Goal: Task Accomplishment & Management: Use online tool/utility

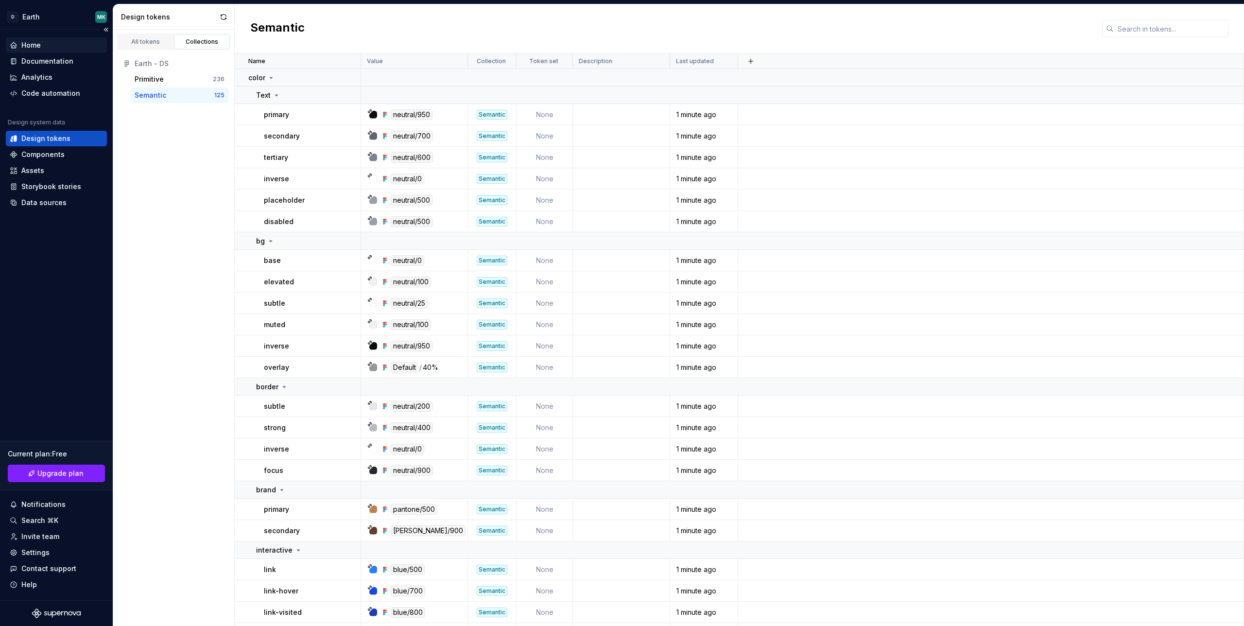
click at [34, 45] on div "Home" at bounding box center [30, 45] width 19 height 10
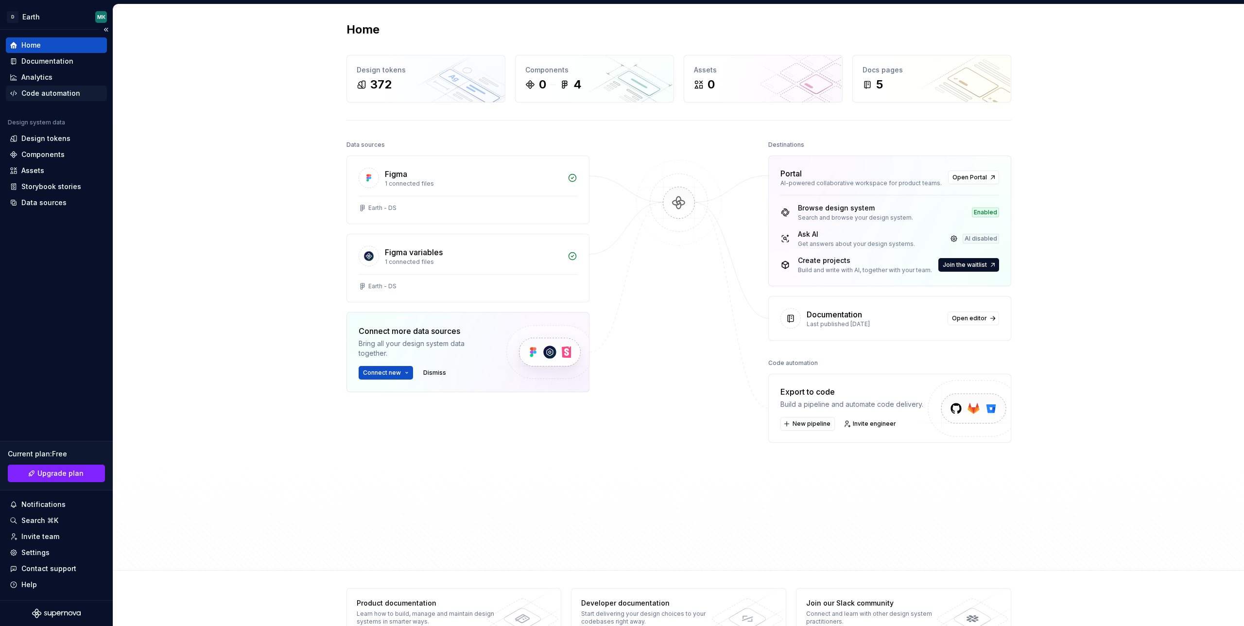
click at [29, 89] on div "Code automation" at bounding box center [50, 93] width 59 height 10
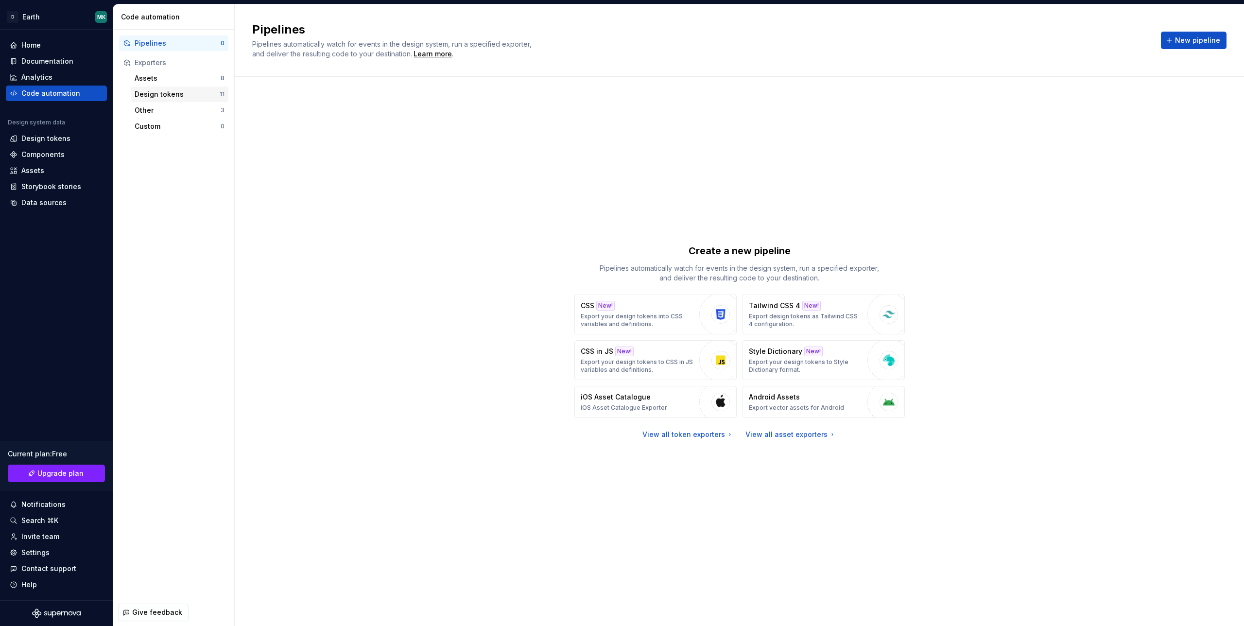
click at [167, 95] on div "Design tokens" at bounding box center [177, 94] width 85 height 10
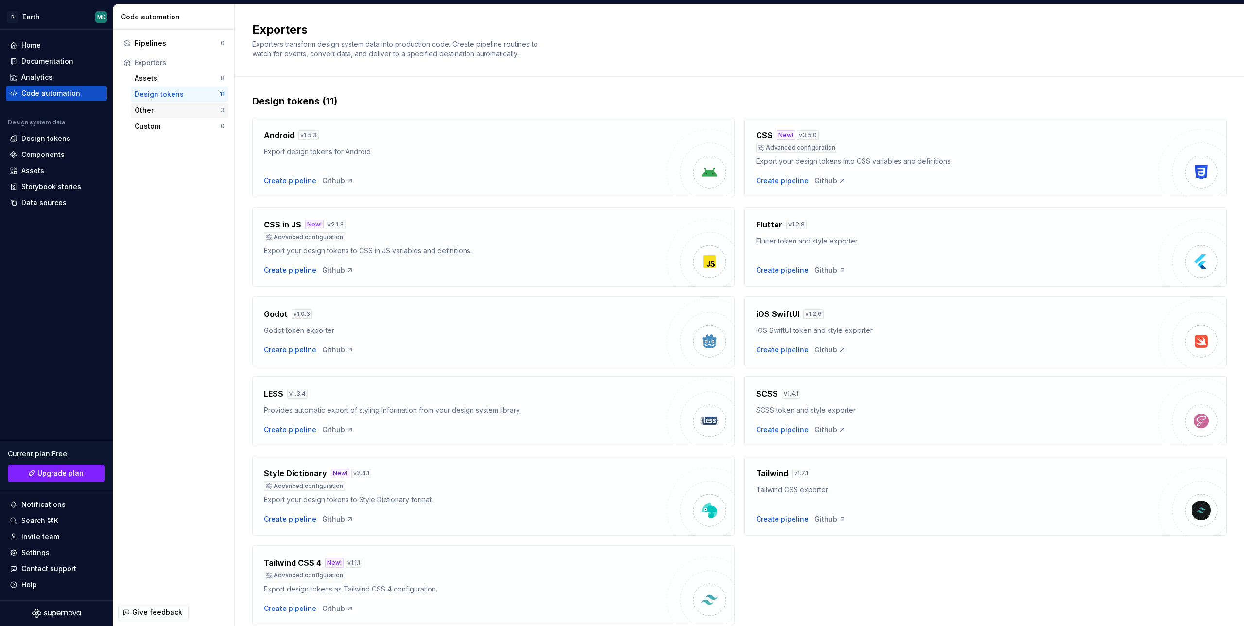
click at [174, 112] on div "Other" at bounding box center [178, 110] width 86 height 10
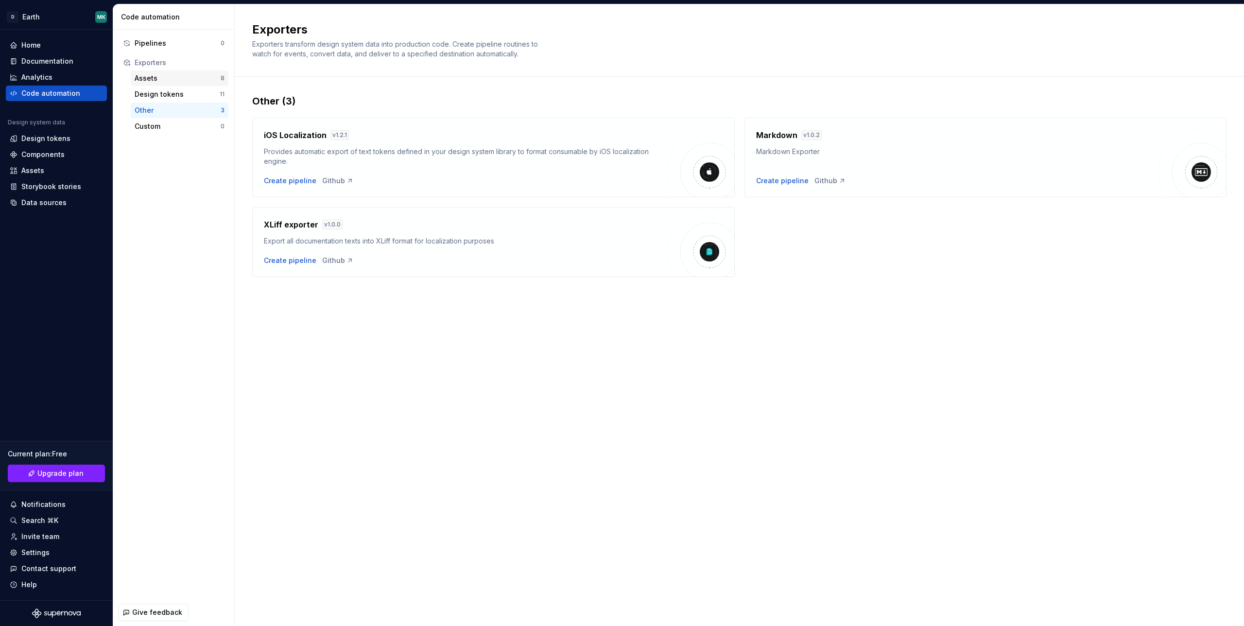
click at [163, 78] on div "Assets" at bounding box center [178, 78] width 86 height 10
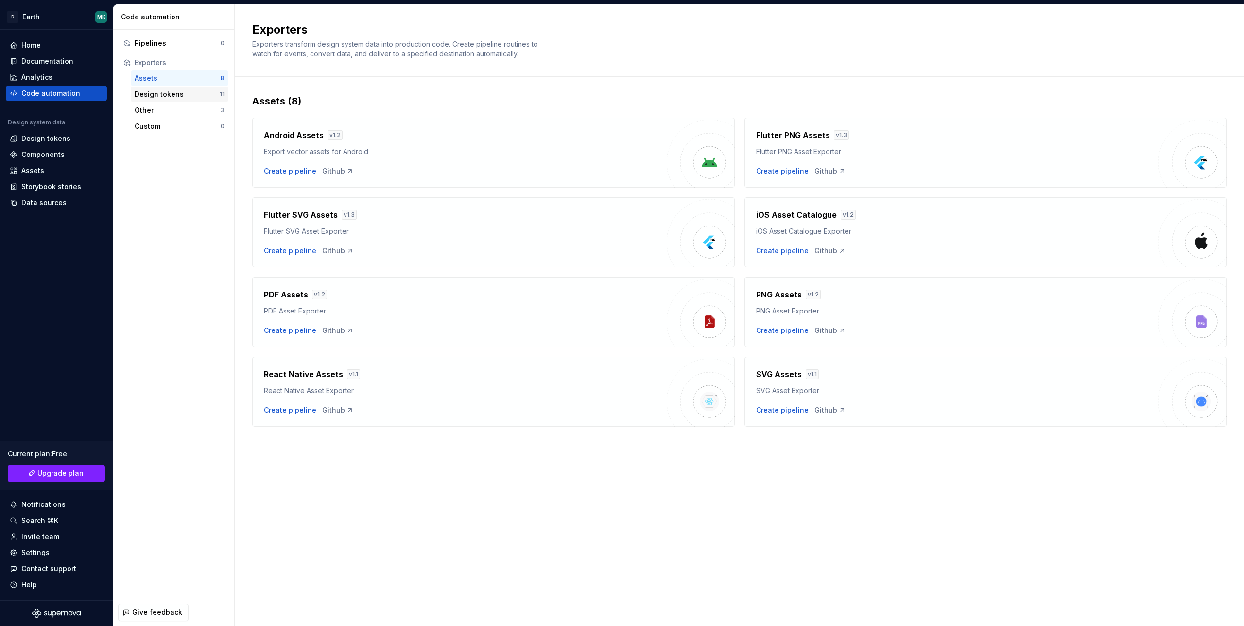
click at [165, 92] on div "Design tokens" at bounding box center [177, 94] width 85 height 10
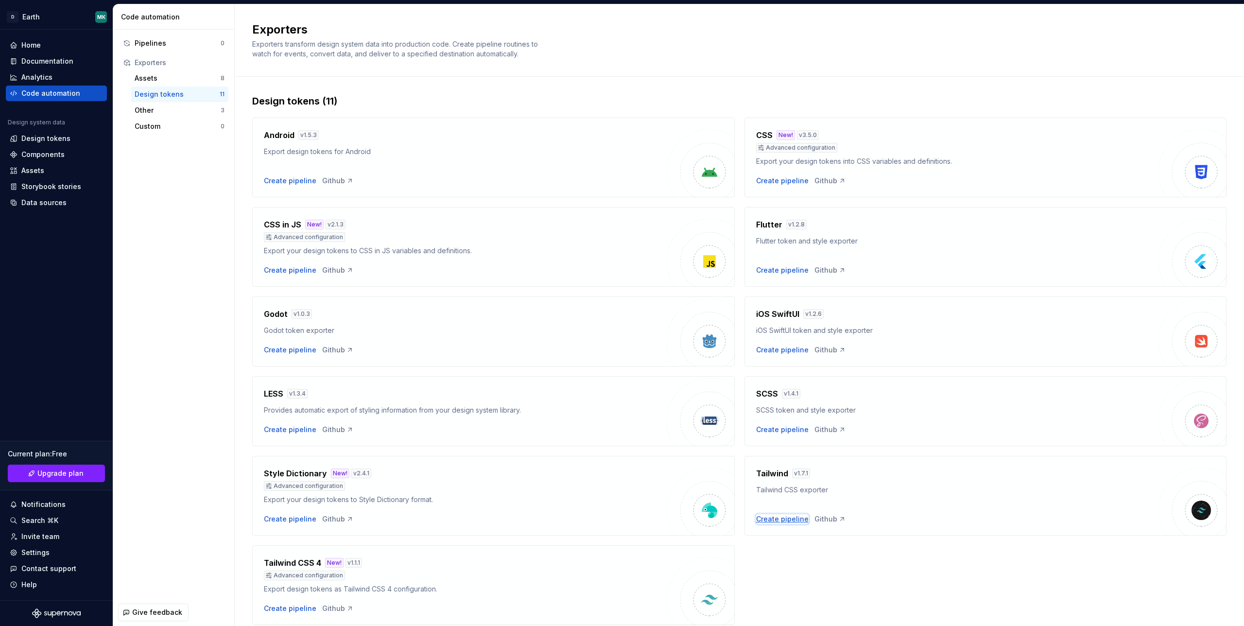
click at [793, 522] on div "Create pipeline" at bounding box center [782, 519] width 52 height 10
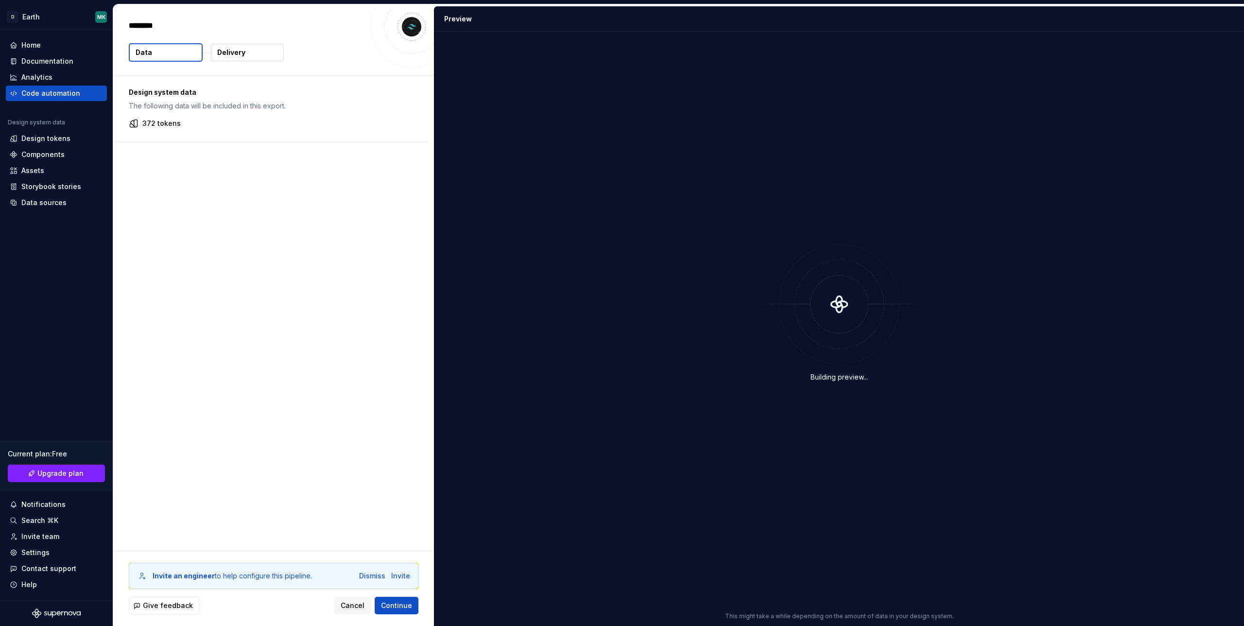
click at [177, 52] on button "Data" at bounding box center [166, 52] width 74 height 18
click at [226, 53] on p "Delivery" at bounding box center [231, 53] width 28 height 10
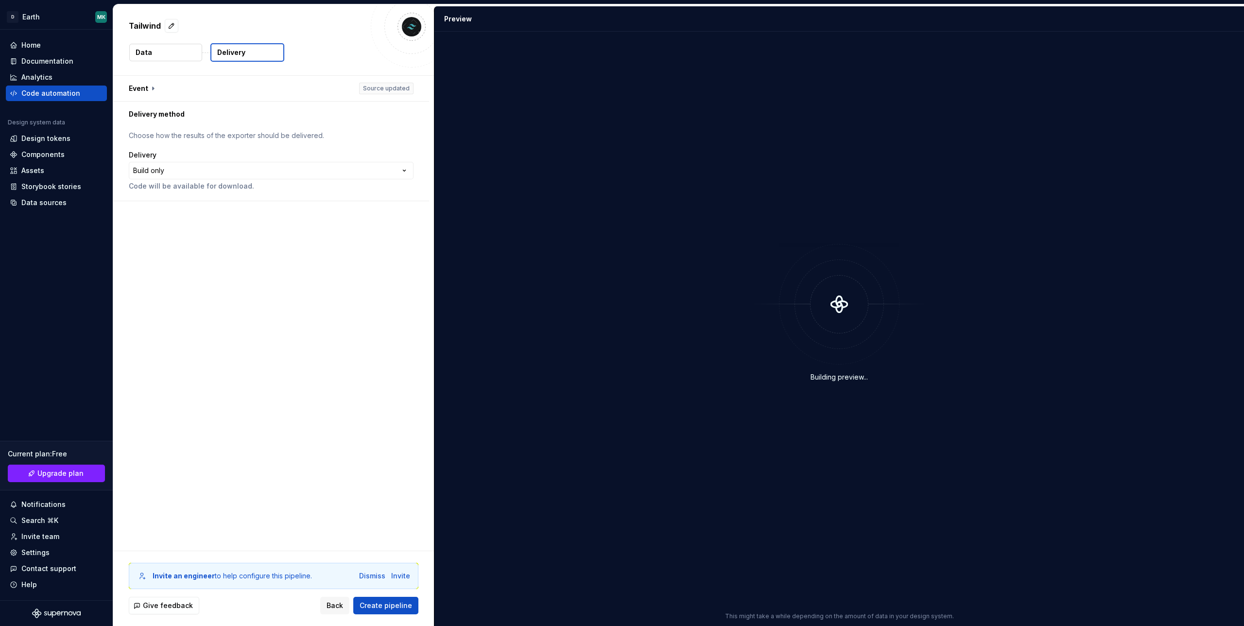
click at [165, 50] on button "Data" at bounding box center [165, 52] width 73 height 17
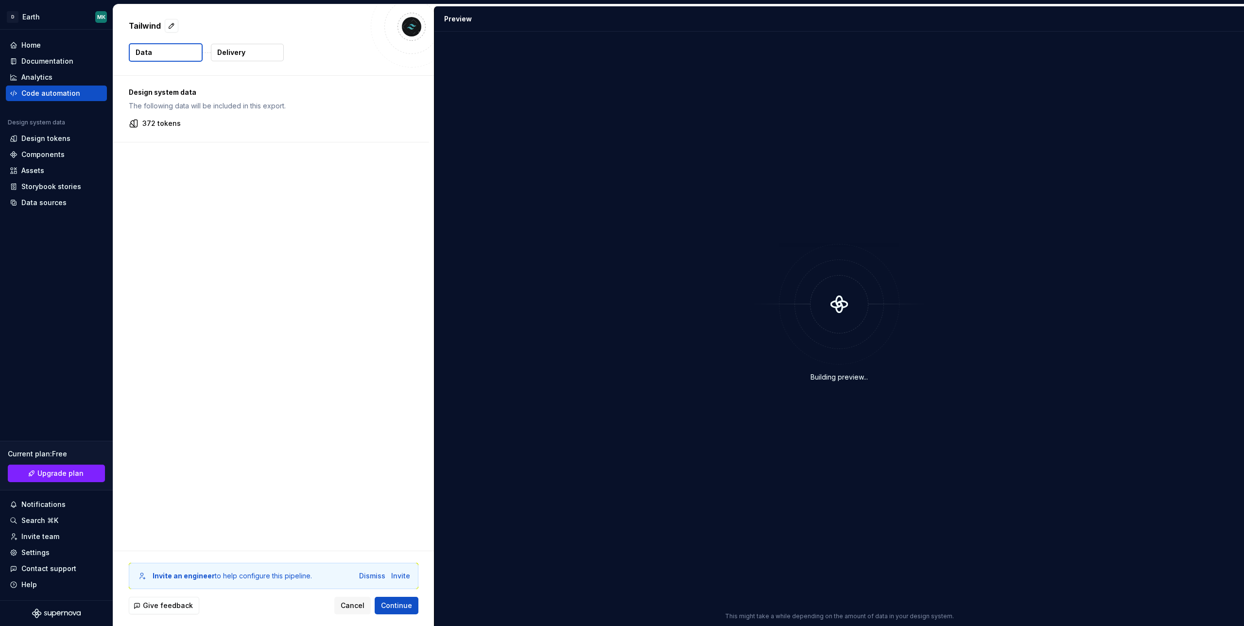
click at [243, 57] on button "Delivery" at bounding box center [247, 52] width 73 height 17
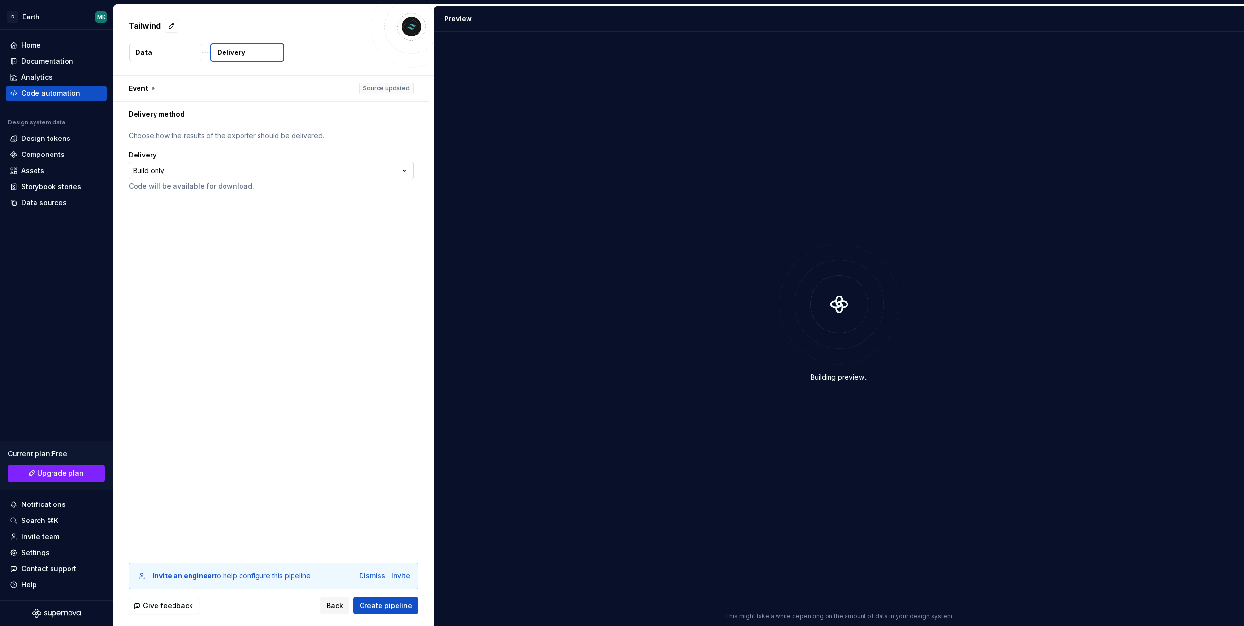
click at [175, 174] on html "**********" at bounding box center [622, 313] width 1244 height 626
click at [378, 603] on span "Create pipeline" at bounding box center [386, 606] width 52 height 10
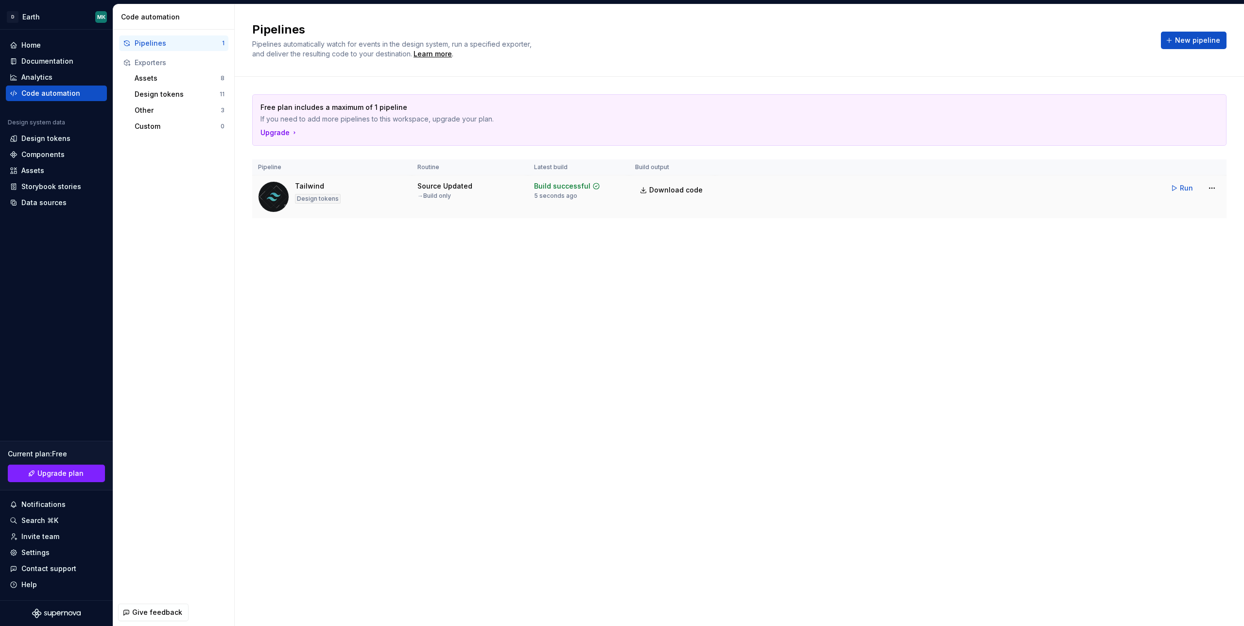
click at [298, 193] on div "Design tokens" at bounding box center [318, 198] width 46 height 11
click at [1204, 188] on html "D Earth MK Home Documentation Analytics Code automation Design system data Desi…" at bounding box center [622, 313] width 1244 height 626
click at [1167, 189] on html "D Earth MK Home Documentation Analytics Code automation Design system data Desi…" at bounding box center [622, 313] width 1244 height 626
click at [1175, 189] on button "Run" at bounding box center [1183, 187] width 34 height 17
click at [658, 184] on link "Download code" at bounding box center [672, 189] width 74 height 17
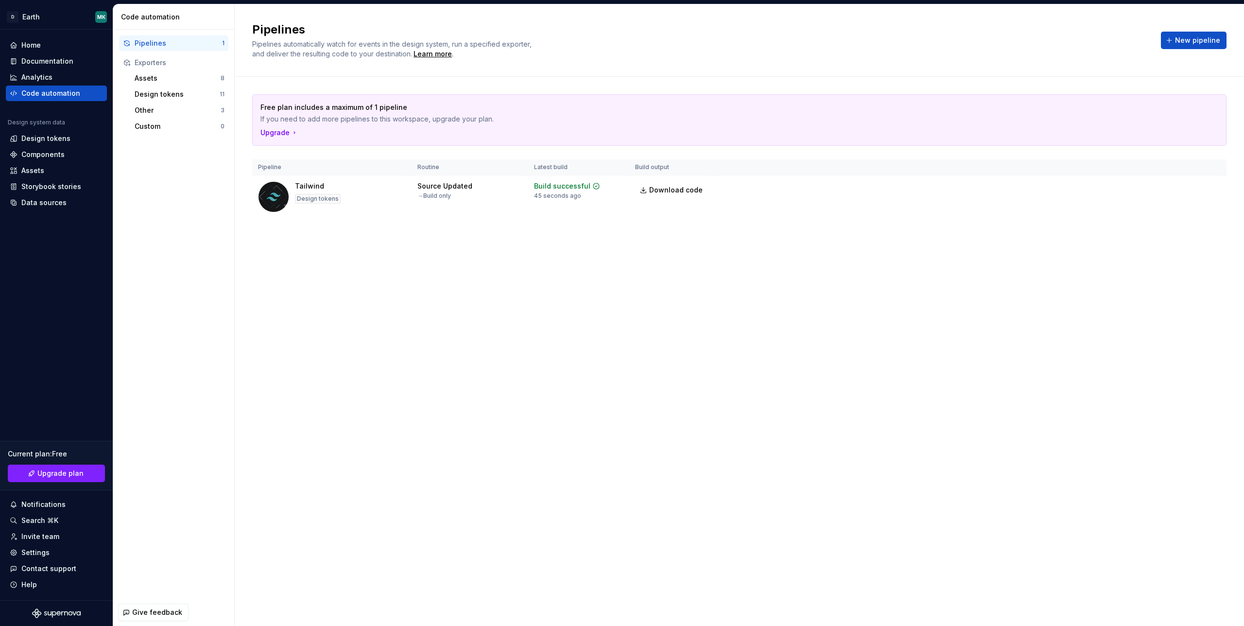
click at [599, 290] on div "Pipelines Pipelines automatically watch for events in the design system, run a …" at bounding box center [739, 315] width 1009 height 622
click at [154, 40] on div "Pipelines" at bounding box center [178, 43] width 87 height 10
click at [1214, 187] on html "D Earth MK Home Documentation Analytics Code automation Design system data Desi…" at bounding box center [622, 313] width 1244 height 626
click at [1173, 289] on div "Delete pipeline" at bounding box center [1199, 291] width 83 height 10
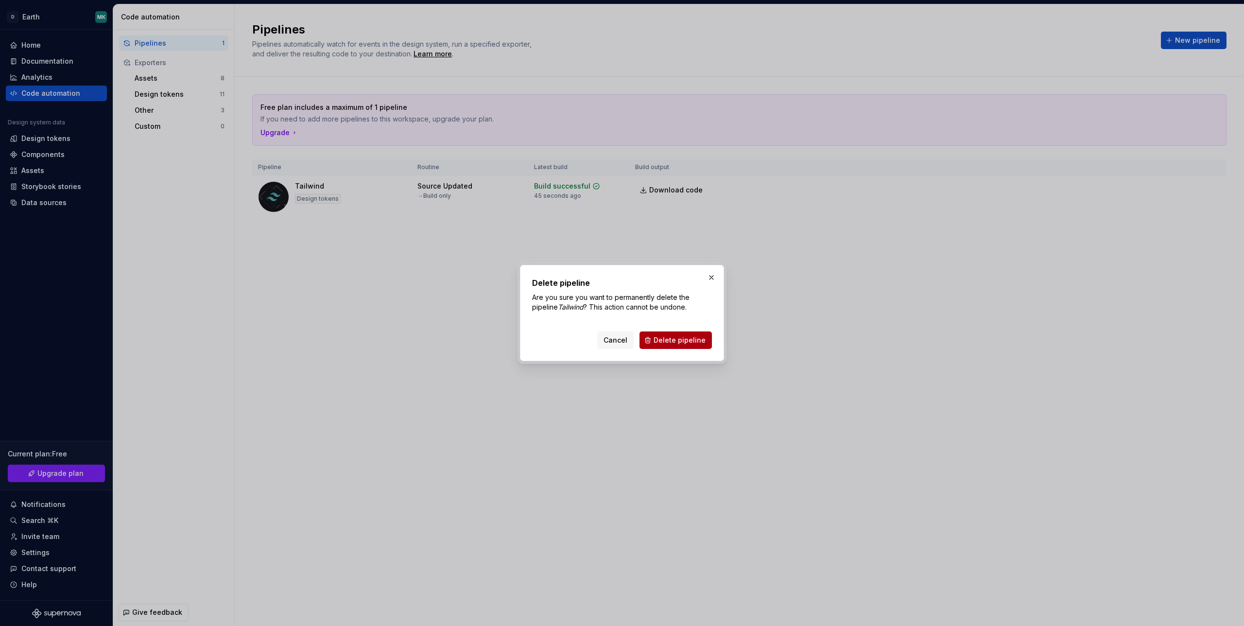
click at [650, 340] on button "Delete pipeline" at bounding box center [676, 339] width 72 height 17
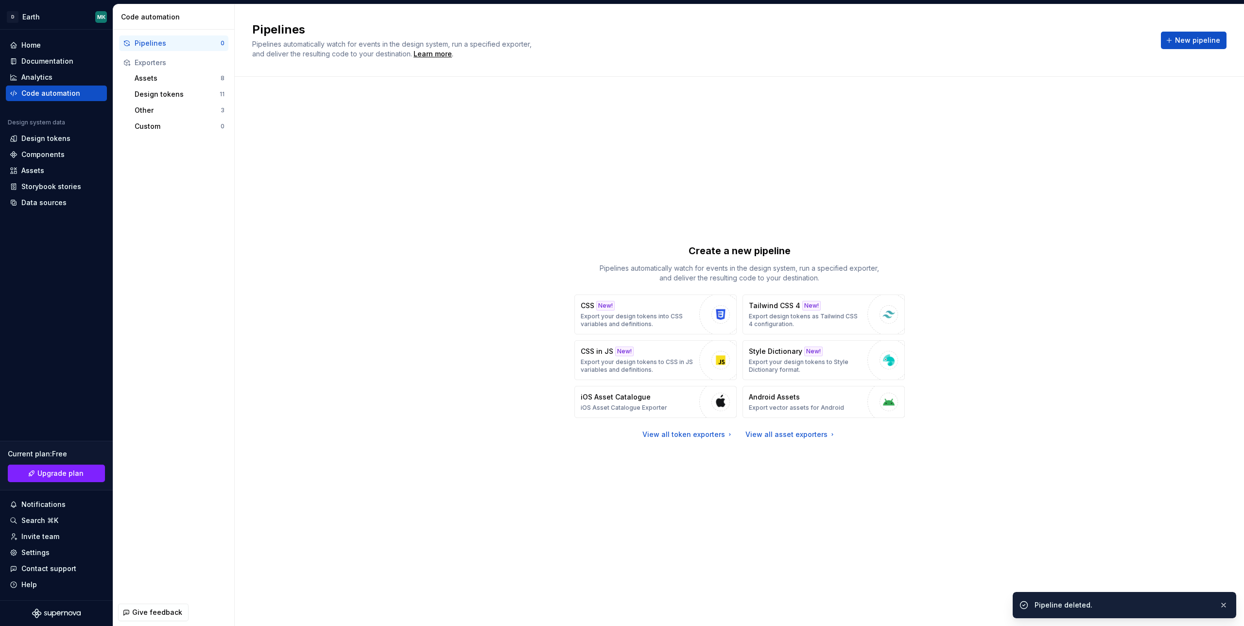
click at [421, 312] on div "Create a new pipeline Pipelines automatically watch for events in the design sy…" at bounding box center [739, 341] width 974 height 495
click at [164, 100] on div "Design tokens 11" at bounding box center [180, 95] width 98 height 16
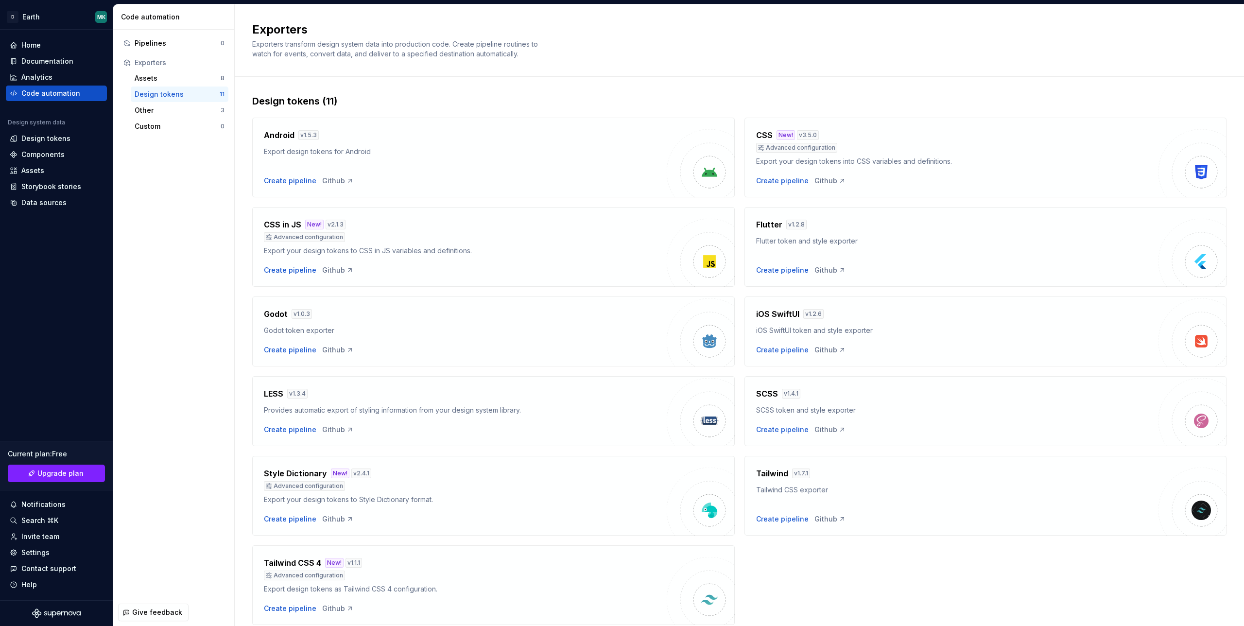
scroll to position [36, 0]
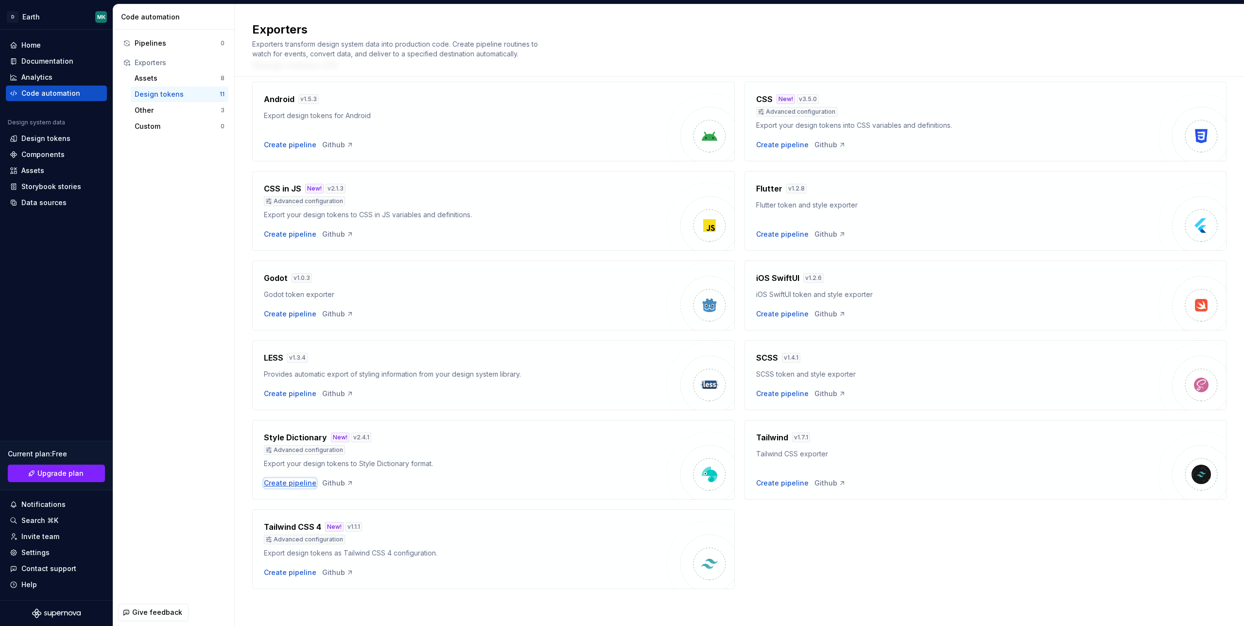
click at [283, 484] on div "Create pipeline" at bounding box center [290, 483] width 52 height 10
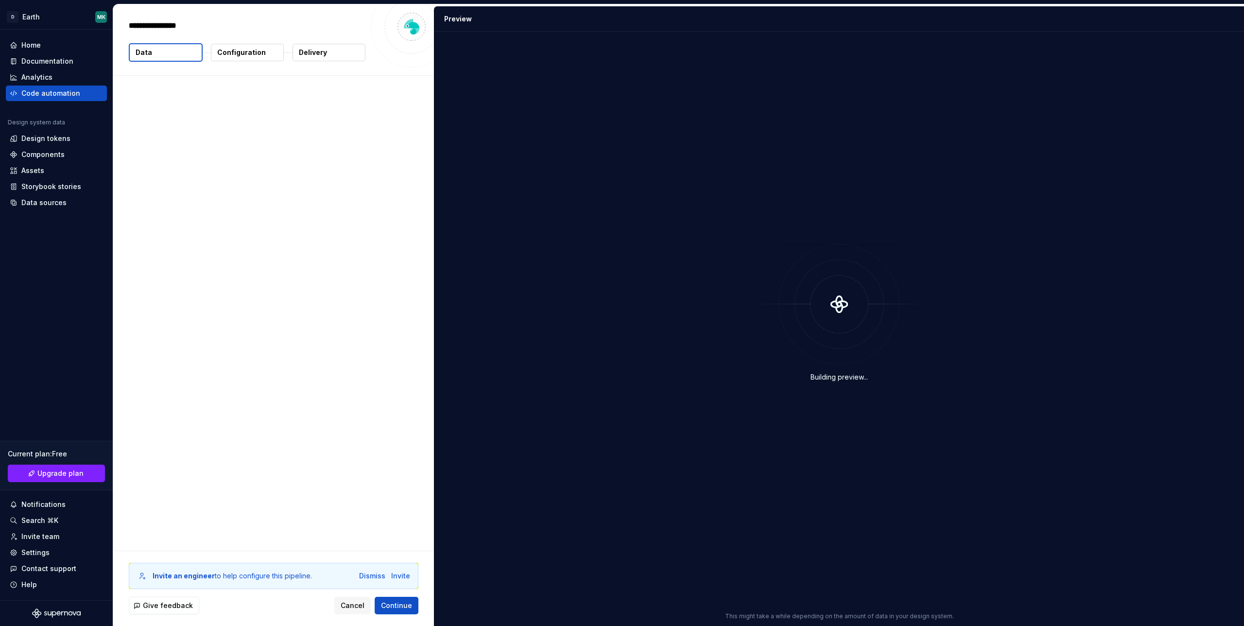
type textarea "*"
click at [238, 58] on button "Configuration" at bounding box center [247, 52] width 73 height 17
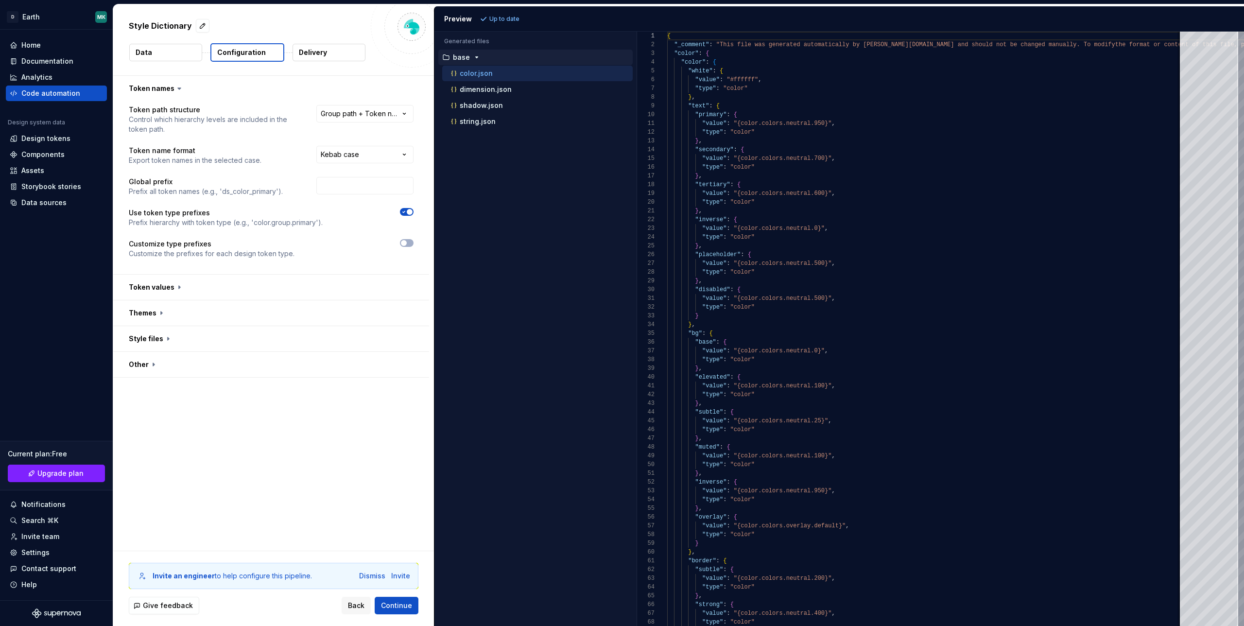
click at [172, 52] on button "Data" at bounding box center [165, 52] width 73 height 17
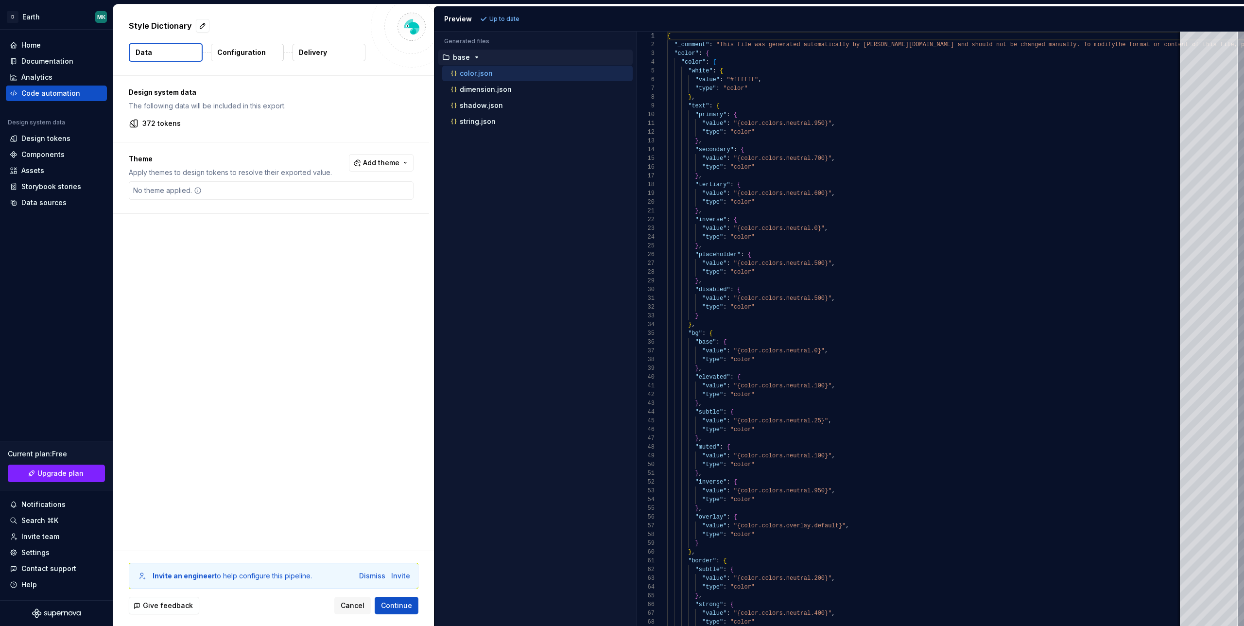
click at [158, 202] on div "Theme Apply themes to design tokens to resolve their exported value. Add theme …" at bounding box center [271, 177] width 316 height 71
click at [158, 191] on div "No theme applied." at bounding box center [167, 190] width 76 height 17
click at [200, 190] on icon at bounding box center [198, 191] width 6 height 6
click at [200, 192] on icon at bounding box center [198, 191] width 6 height 6
click at [374, 158] on span "Add theme" at bounding box center [381, 163] width 36 height 10
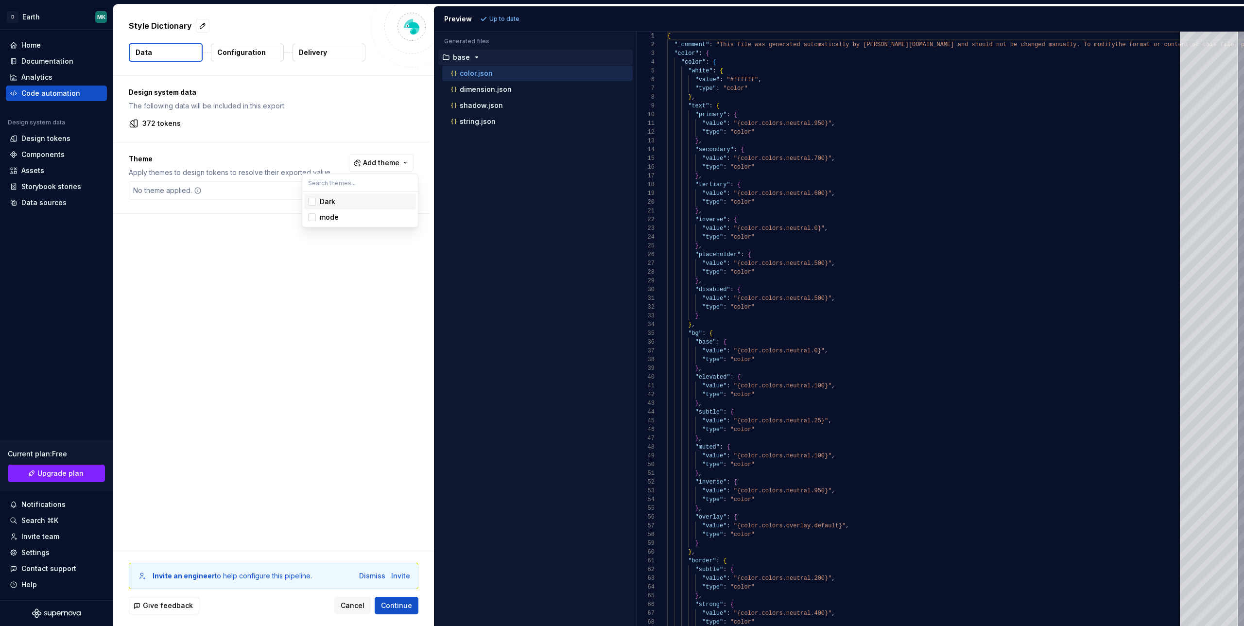
click at [309, 200] on div "Suggestions" at bounding box center [312, 202] width 8 height 8
click at [311, 219] on div "Suggestions" at bounding box center [312, 217] width 8 height 8
click at [230, 51] on html "D Earth MK Home Documentation Analytics Code automation Design system data Desi…" at bounding box center [622, 313] width 1244 height 626
click at [226, 51] on p "Configuration" at bounding box center [241, 53] width 49 height 10
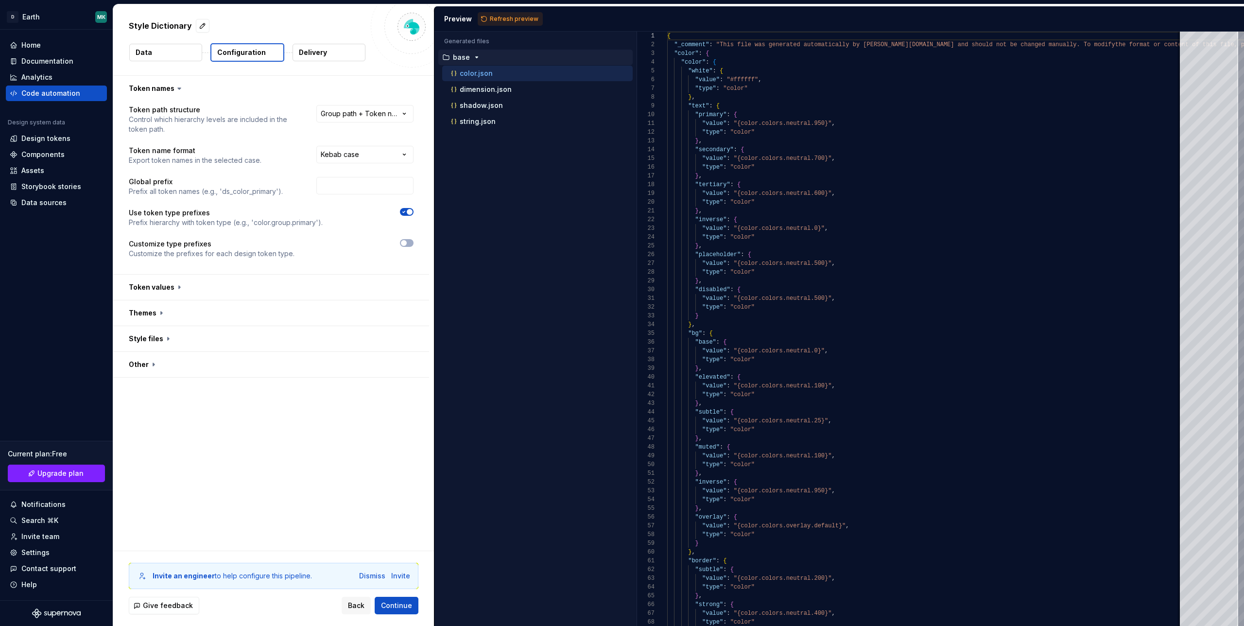
click at [349, 126] on div "**********" at bounding box center [364, 119] width 97 height 29
click at [355, 117] on html "**********" at bounding box center [622, 313] width 1244 height 626
select select "**********"
click at [363, 157] on html "**********" at bounding box center [622, 313] width 1244 height 626
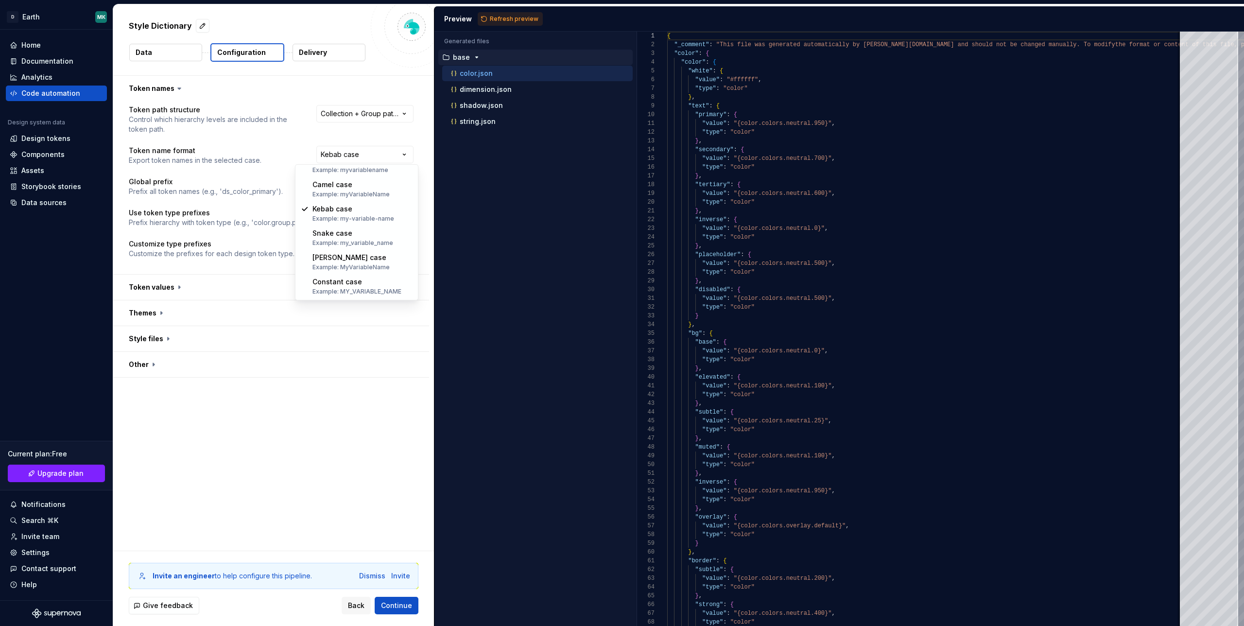
click at [295, 129] on html "**********" at bounding box center [622, 313] width 1244 height 626
click at [138, 287] on button "button" at bounding box center [271, 287] width 316 height 25
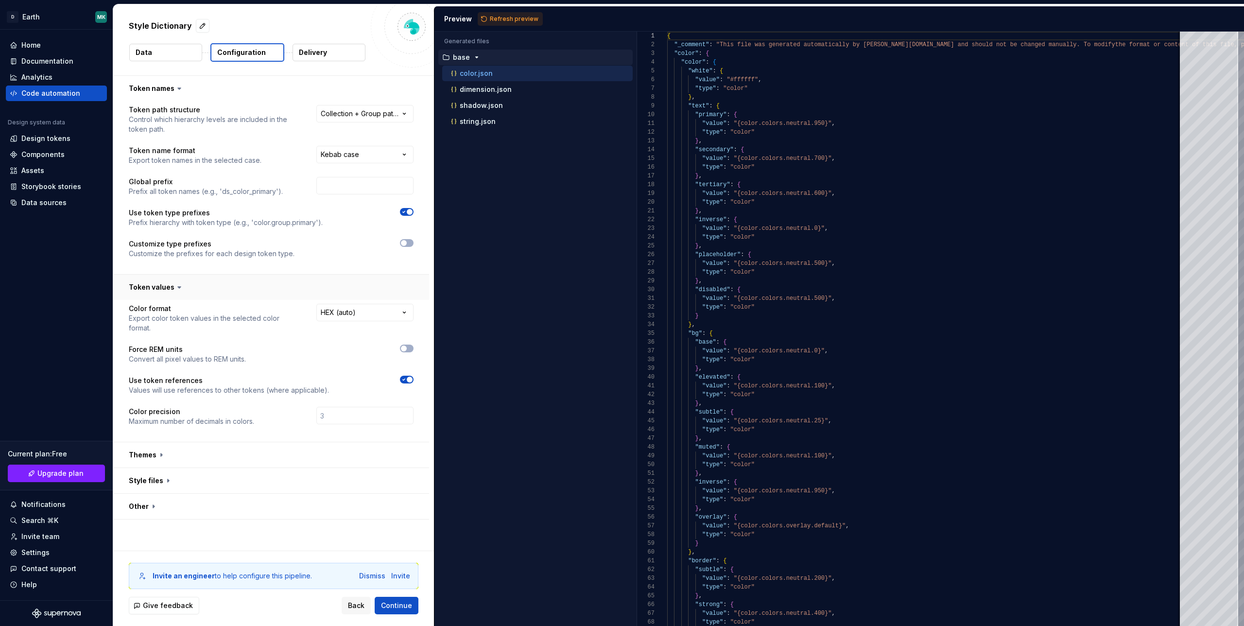
click at [138, 287] on button "button" at bounding box center [271, 287] width 316 height 25
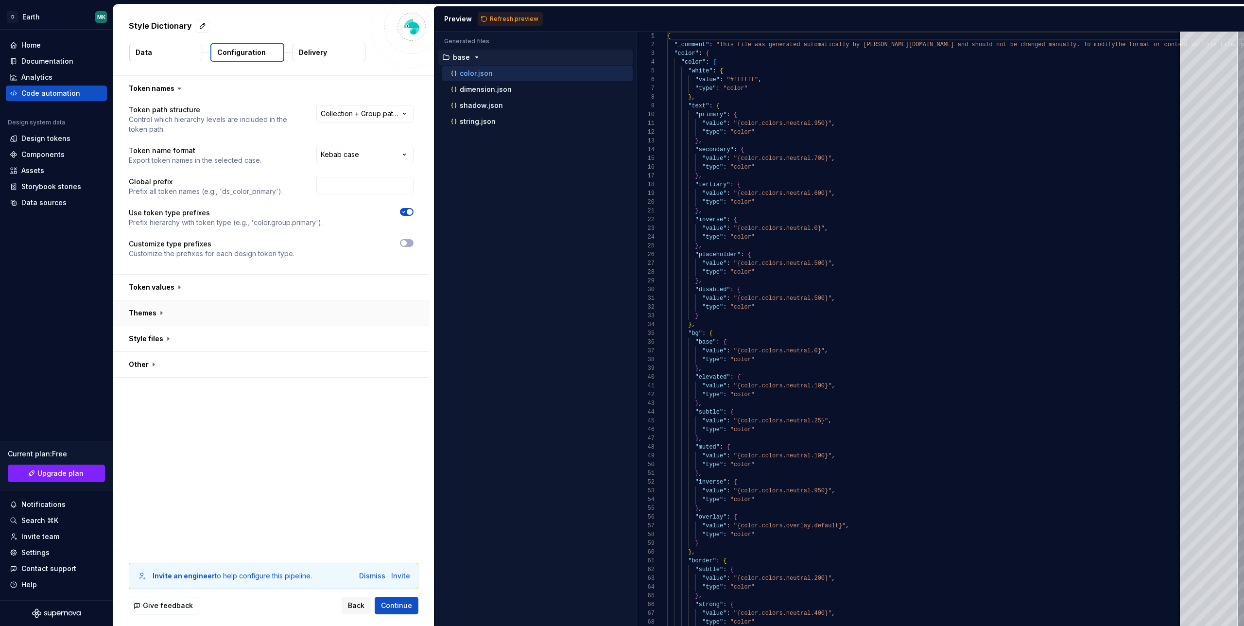
click at [147, 313] on button "button" at bounding box center [271, 312] width 316 height 25
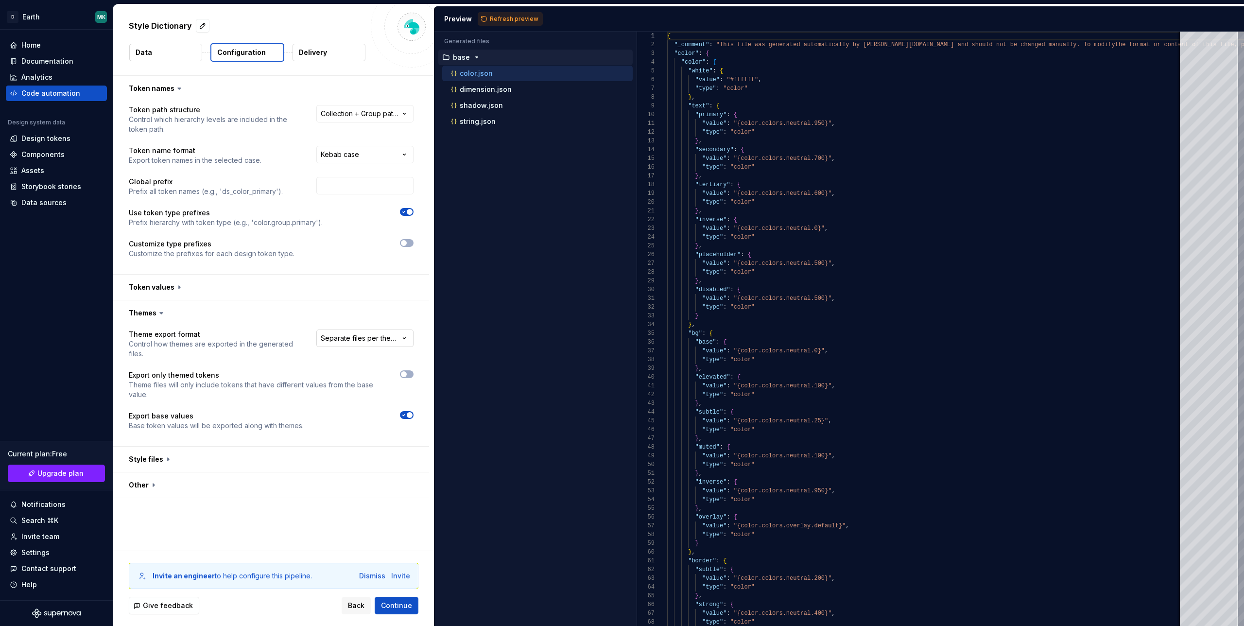
click at [373, 343] on html "**********" at bounding box center [622, 313] width 1244 height 626
click at [313, 54] on p "Delivery" at bounding box center [313, 53] width 28 height 10
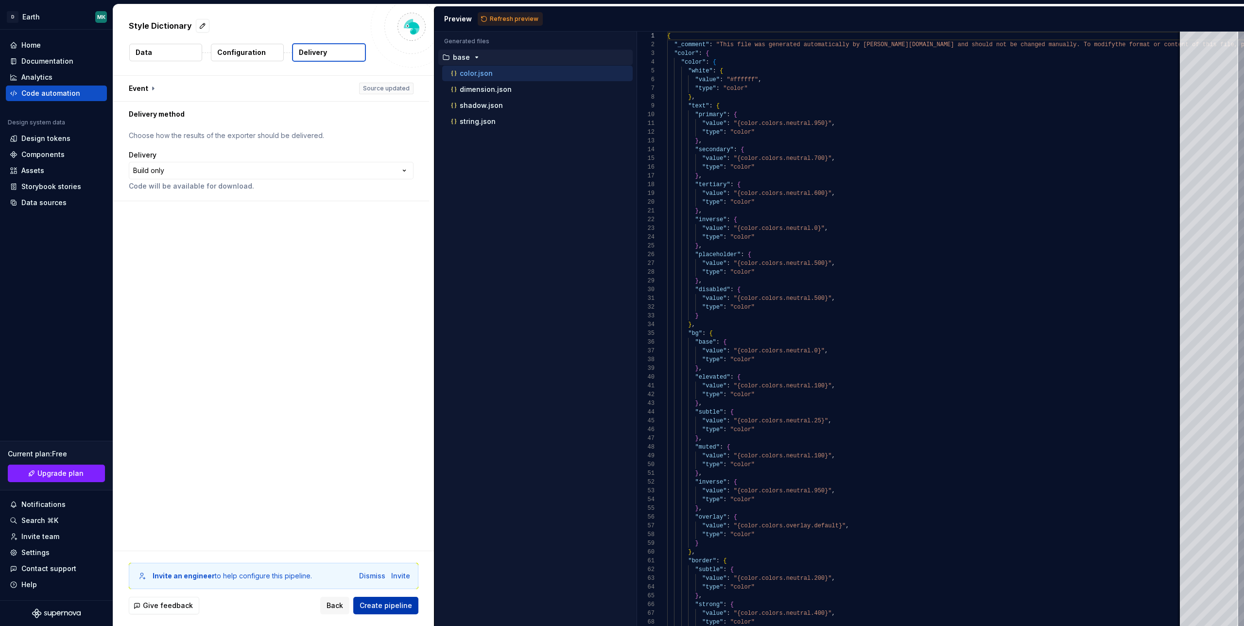
click at [376, 603] on span "Create pipeline" at bounding box center [386, 606] width 52 height 10
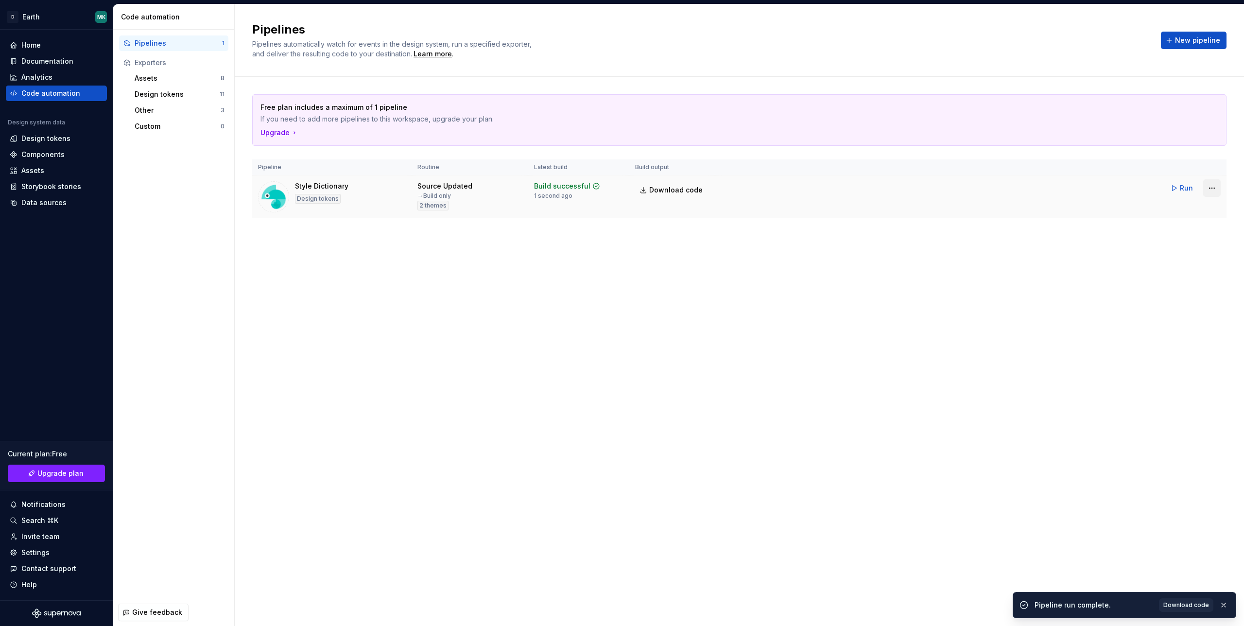
click at [1210, 188] on html "D Earth MK Home Documentation Analytics Code automation Design system data Desi…" at bounding box center [622, 313] width 1244 height 626
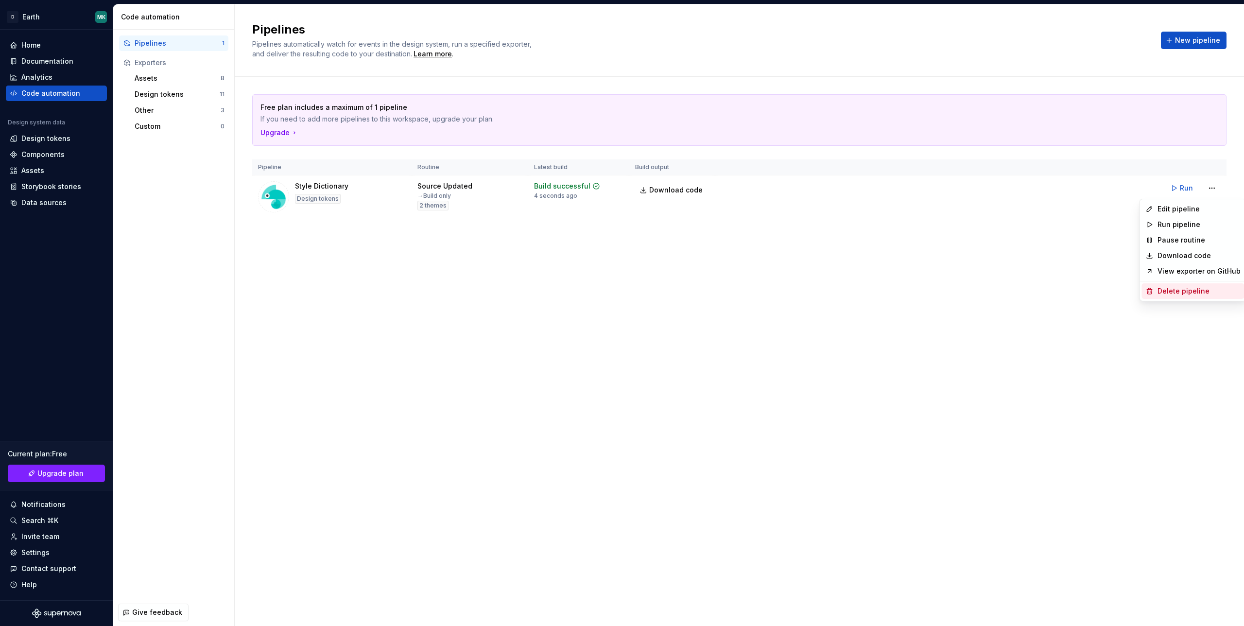
click at [1176, 295] on div "Delete pipeline" at bounding box center [1199, 291] width 83 height 10
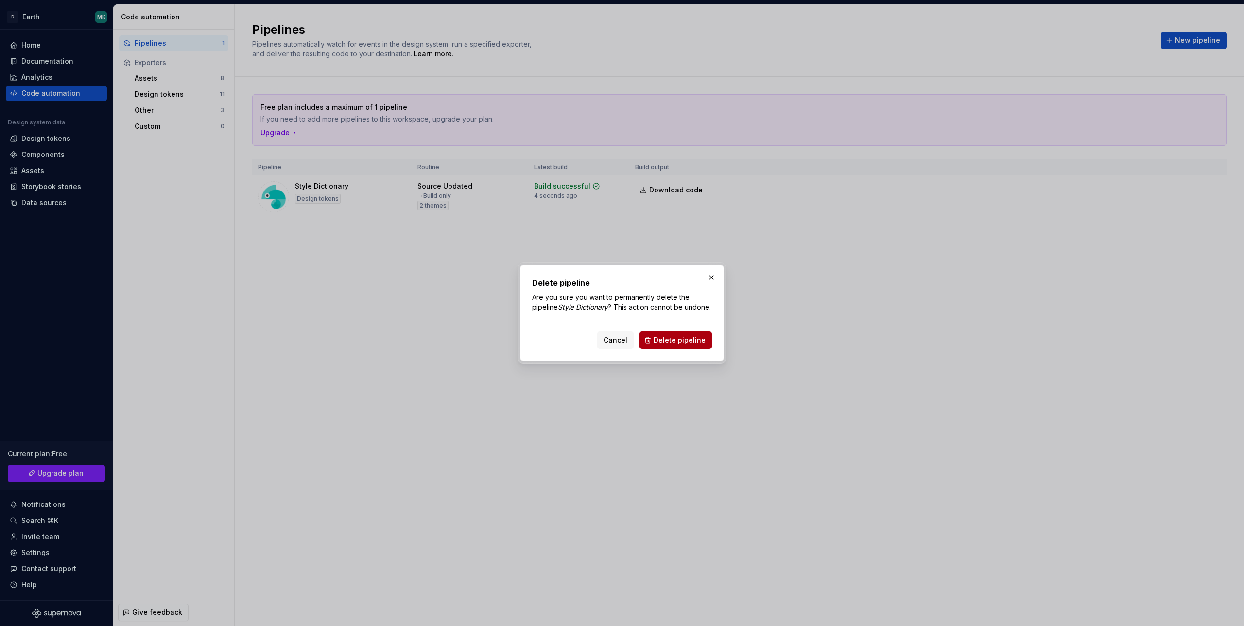
click at [686, 345] on span "Delete pipeline" at bounding box center [680, 340] width 52 height 10
